Goal: Task Accomplishment & Management: Complete application form

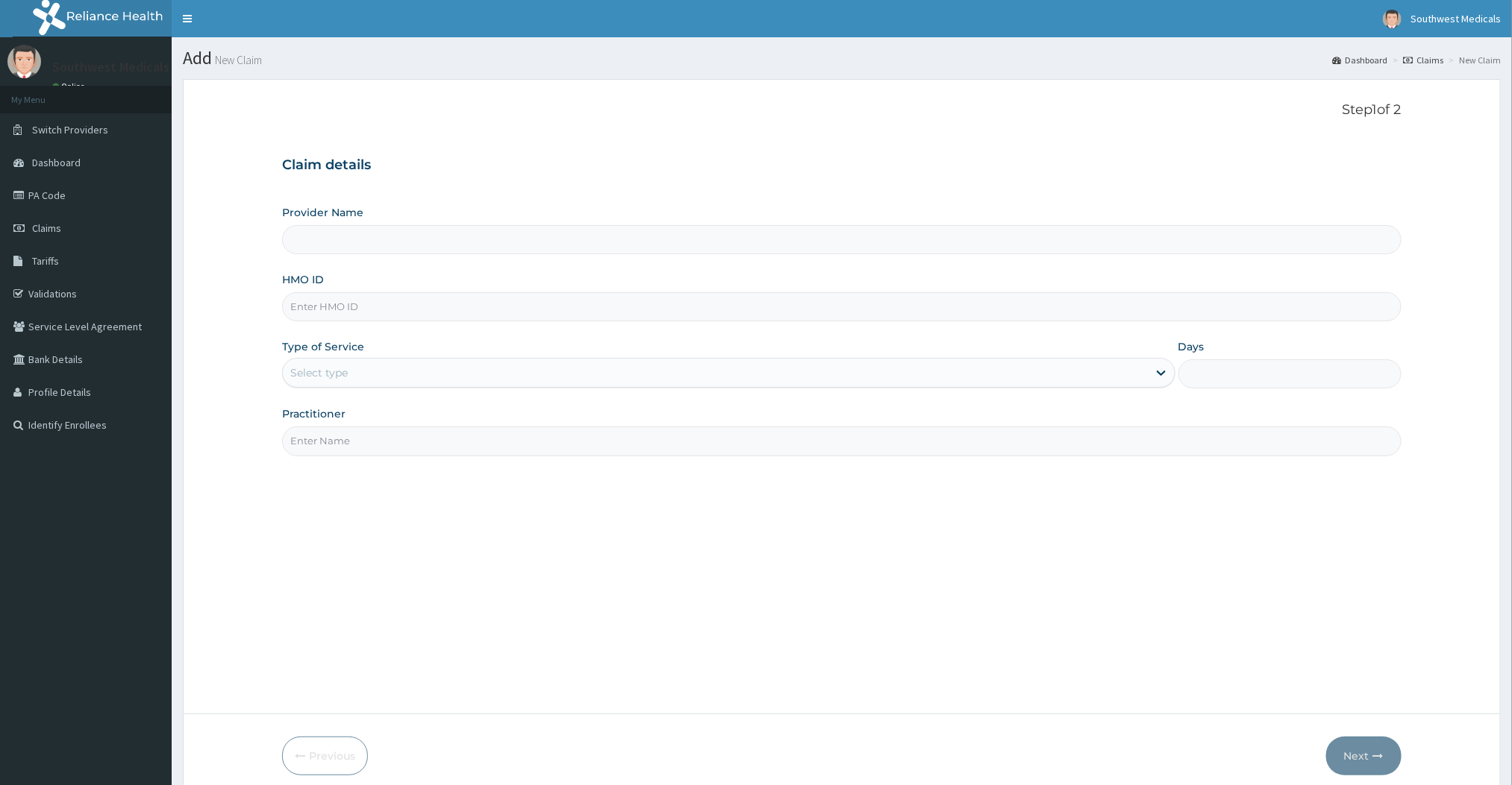
type input "Southwest Medicals"
click at [877, 310] on input "HMO ID" at bounding box center [841, 306] width 1118 height 29
type input "JBN/10259/A"
click at [744, 370] on div "Select type" at bounding box center [715, 373] width 864 height 24
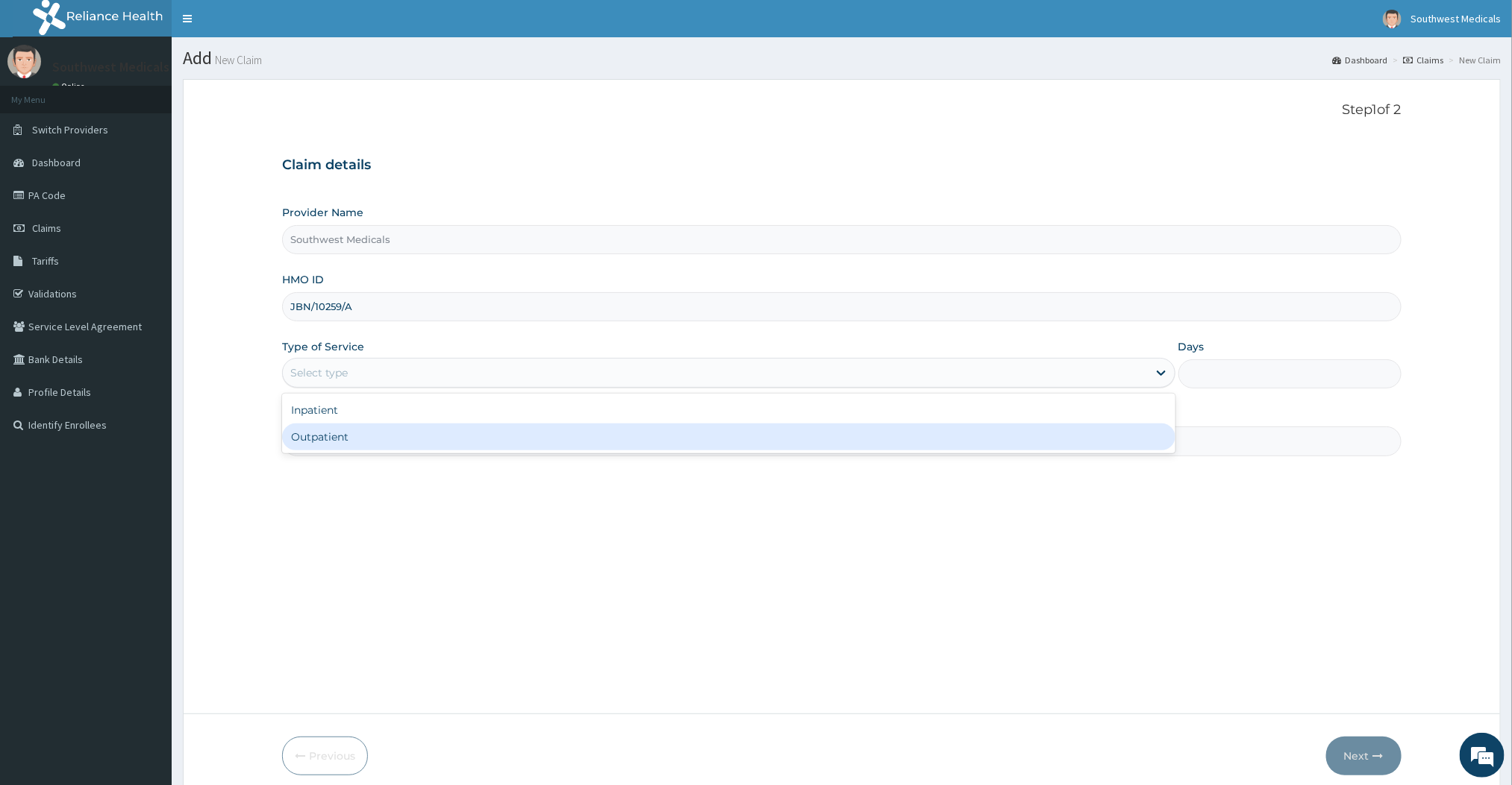
click at [630, 440] on div "Outpatient" at bounding box center [728, 437] width 892 height 27
type input "1"
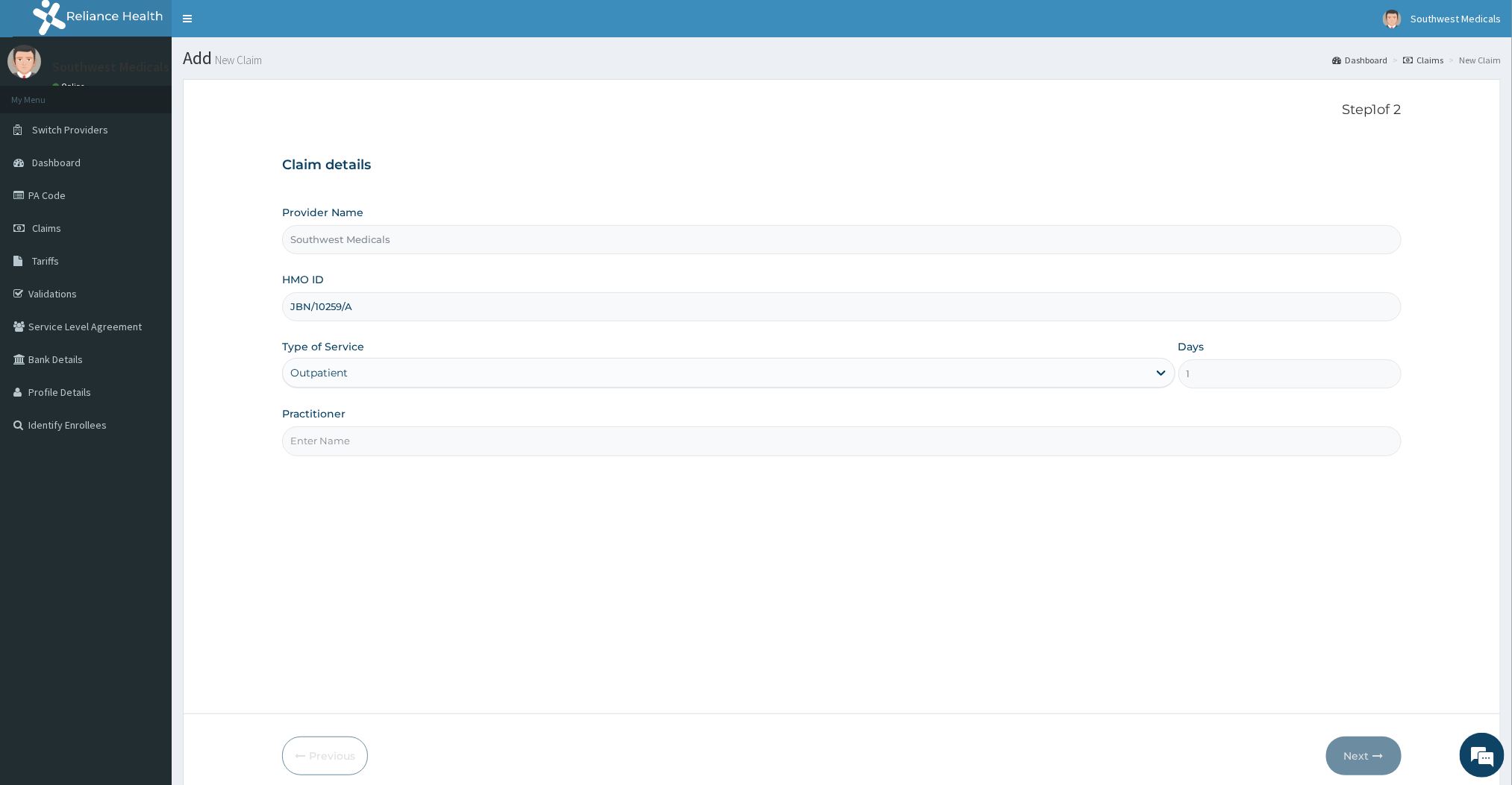
click at [630, 440] on input "Practitioner" at bounding box center [841, 441] width 1118 height 29
type input "DR [PERSON_NAME]"
click at [1381, 766] on button "Next" at bounding box center [1363, 757] width 76 height 39
